Goal: Contribute content: Add original content to the website for others to see

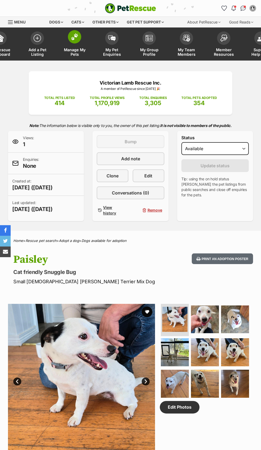
click at [73, 36] on img at bounding box center [74, 36] width 7 height 7
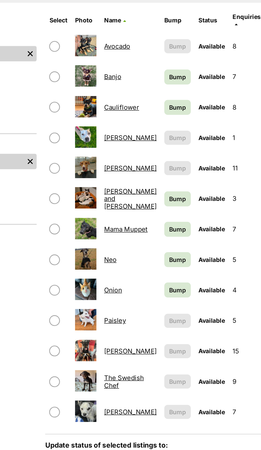
scroll to position [4, 0]
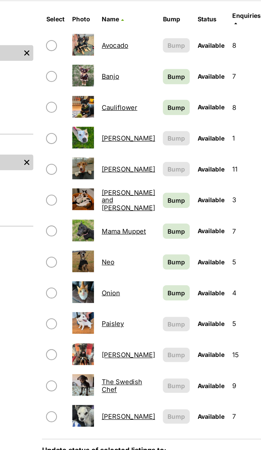
click at [120, 263] on link "Mama Muppet" at bounding box center [127, 265] width 27 height 5
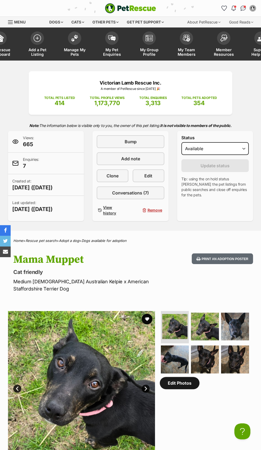
click at [180, 389] on link "Edit Photos" at bounding box center [180, 383] width 40 height 12
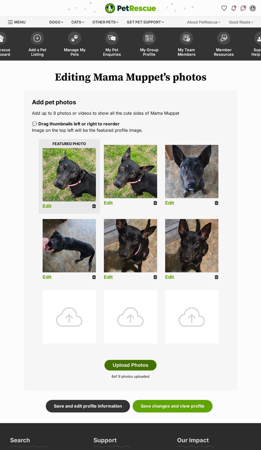
click at [135, 362] on button "Upload Photos" at bounding box center [131, 365] width 52 height 11
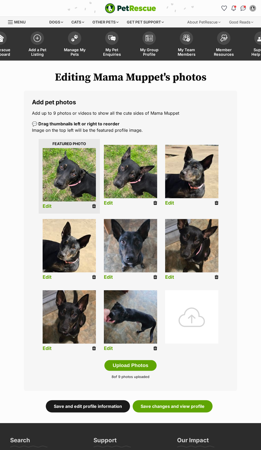
click at [105, 408] on link "Save and edit profile information" at bounding box center [88, 406] width 84 height 12
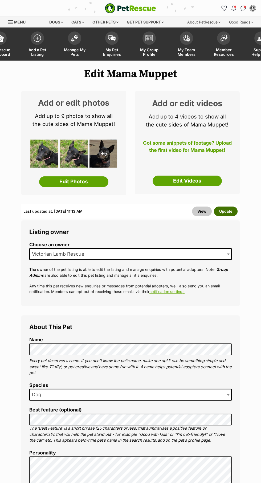
click at [231, 210] on button "Update" at bounding box center [226, 211] width 24 height 10
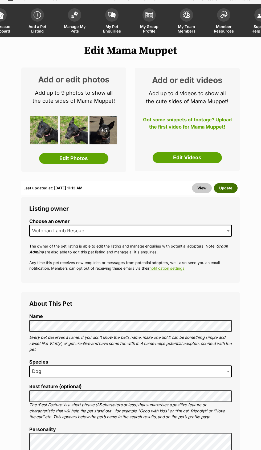
scroll to position [29, 0]
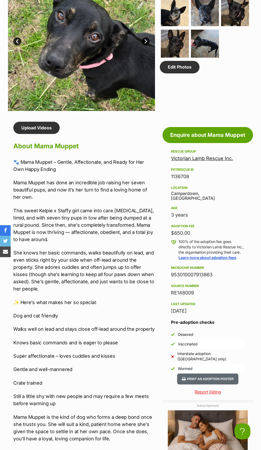
scroll to position [355, 0]
